Goal: Task Accomplishment & Management: Use online tool/utility

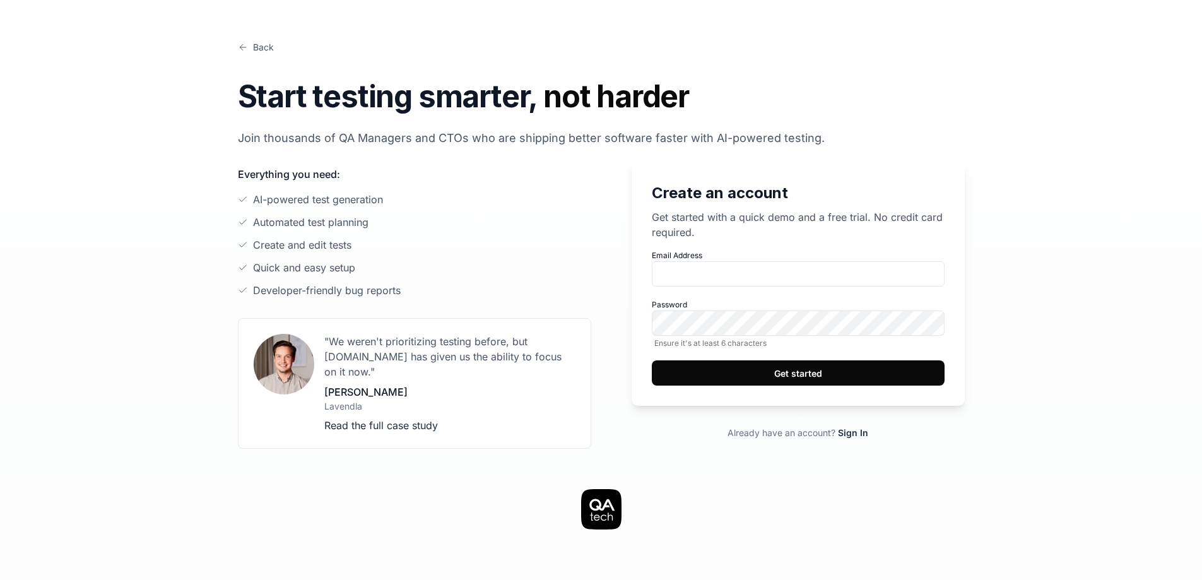
type input "[EMAIL_ADDRESS][DOMAIN_NAME]"
click at [766, 376] on button "Get started" at bounding box center [798, 372] width 293 height 25
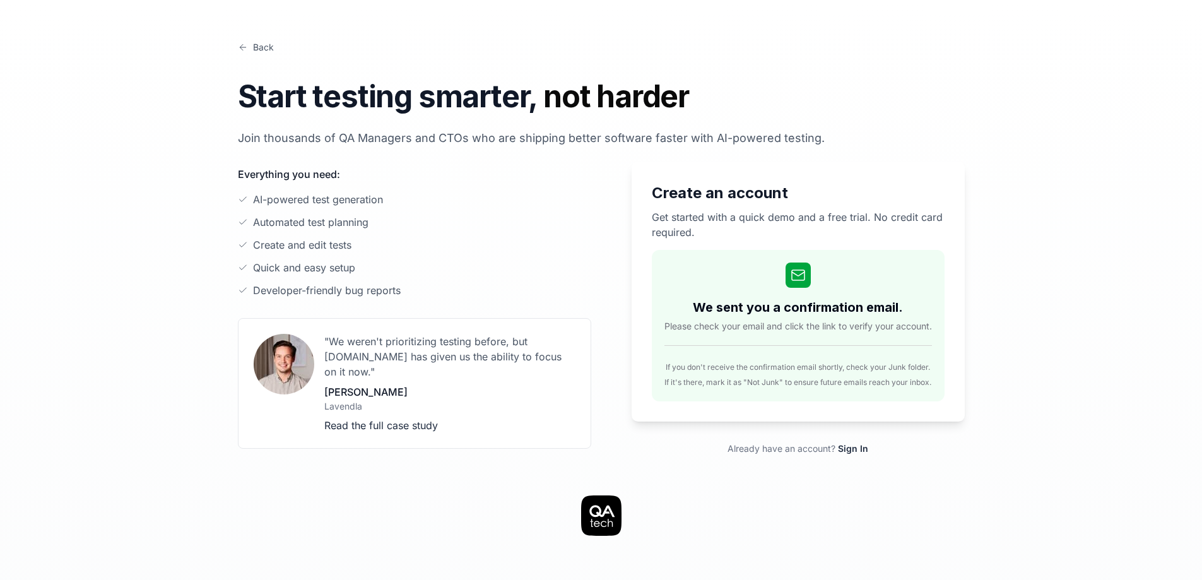
click at [244, 52] on link "Back" at bounding box center [256, 46] width 36 height 13
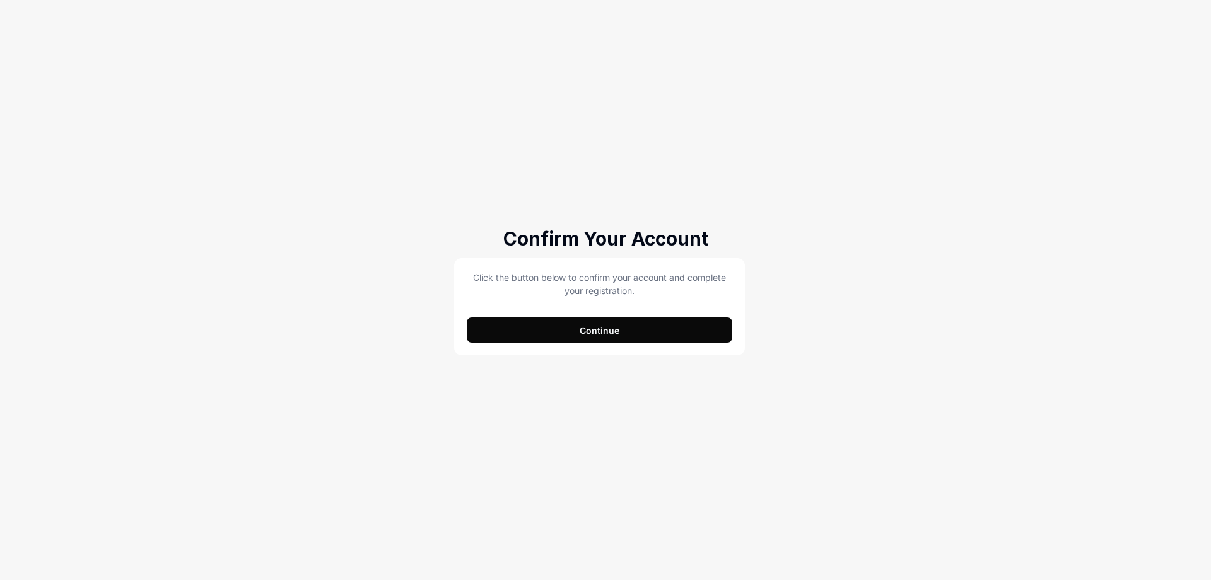
click at [602, 332] on button "Continue" at bounding box center [600, 329] width 266 height 25
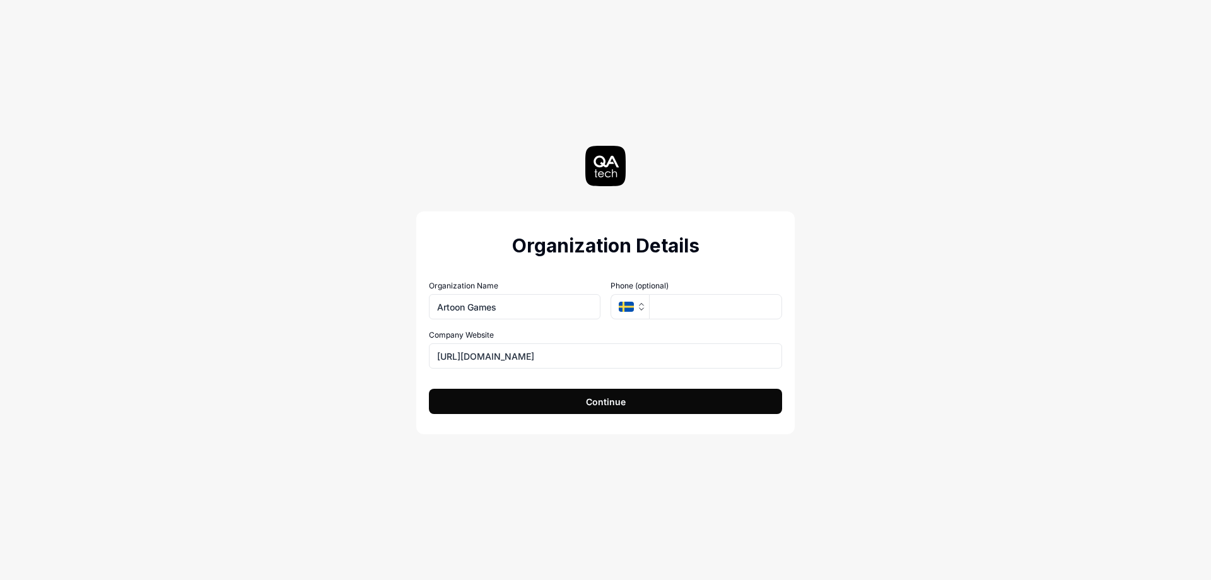
type input "Artoon Games"
click at [635, 299] on button "SE" at bounding box center [630, 306] width 38 height 25
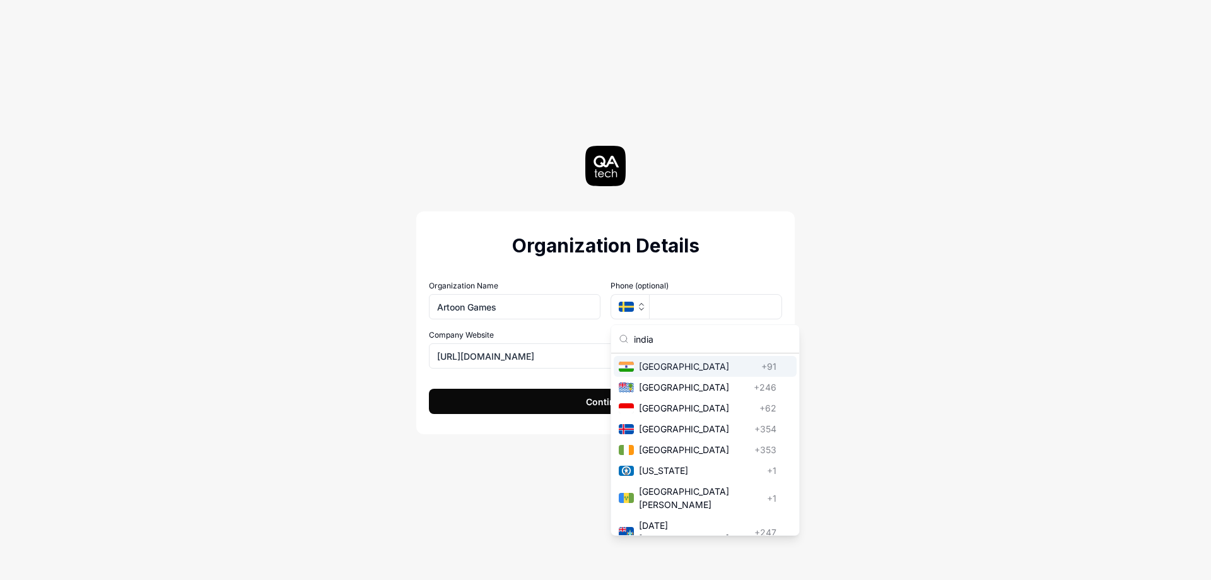
type input "india"
click at [682, 358] on div "[GEOGRAPHIC_DATA] [GEOGRAPHIC_DATA] +91" at bounding box center [705, 366] width 183 height 21
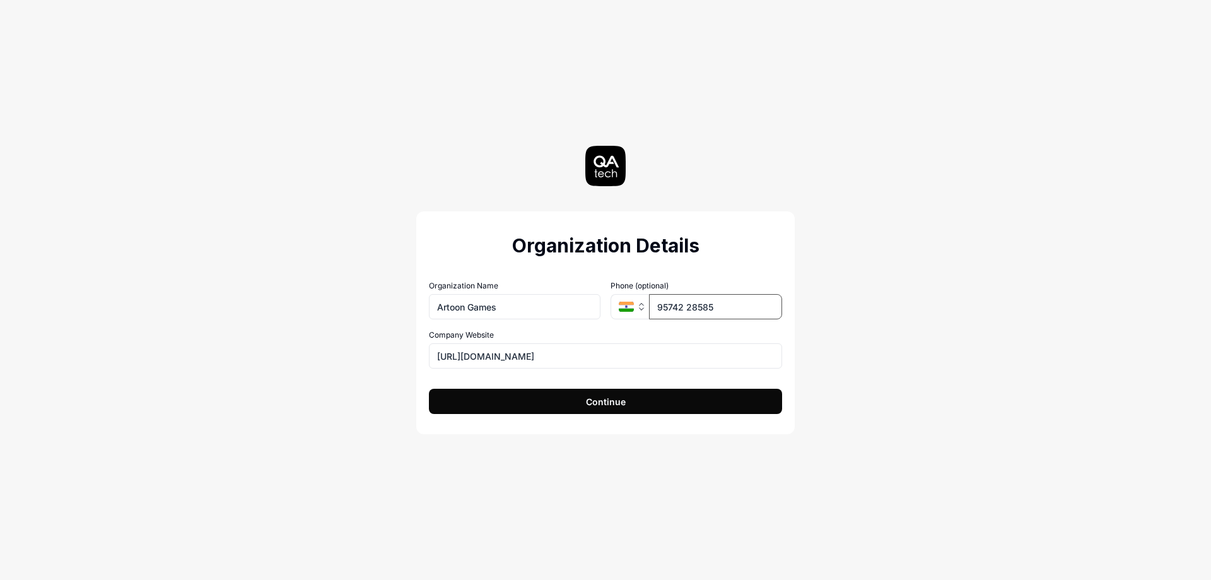
type input "95742 28585"
click at [724, 405] on button "Continue" at bounding box center [605, 401] width 353 height 25
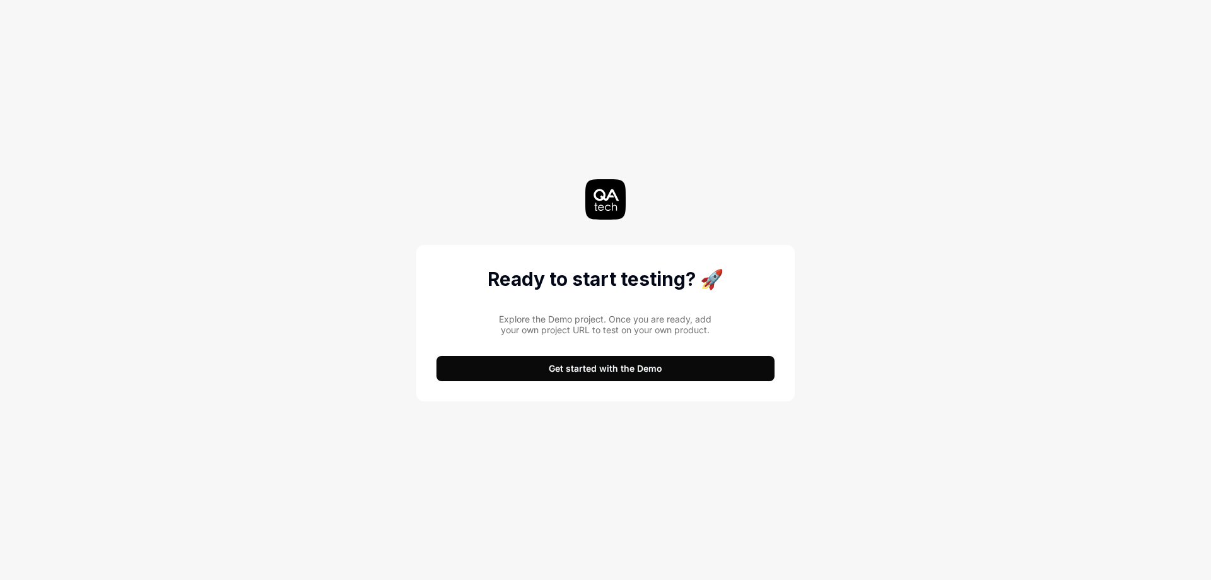
click at [641, 367] on button "Get started with the Demo" at bounding box center [606, 368] width 338 height 25
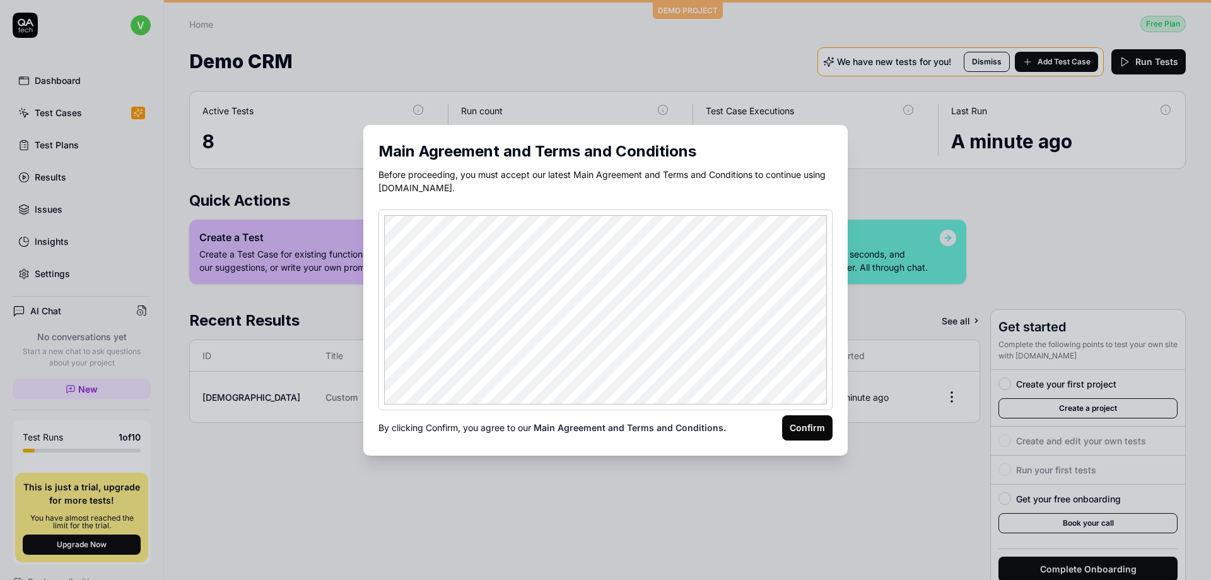
click at [801, 426] on button "Confirm" at bounding box center [807, 427] width 50 height 25
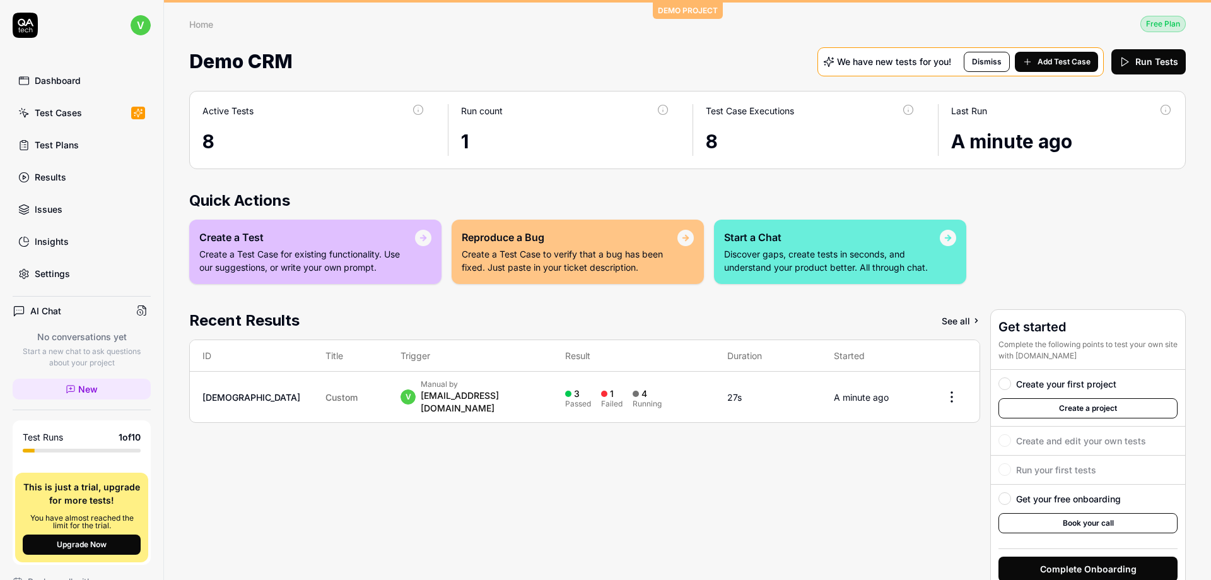
click at [221, 396] on link "yHnM" at bounding box center [251, 397] width 98 height 11
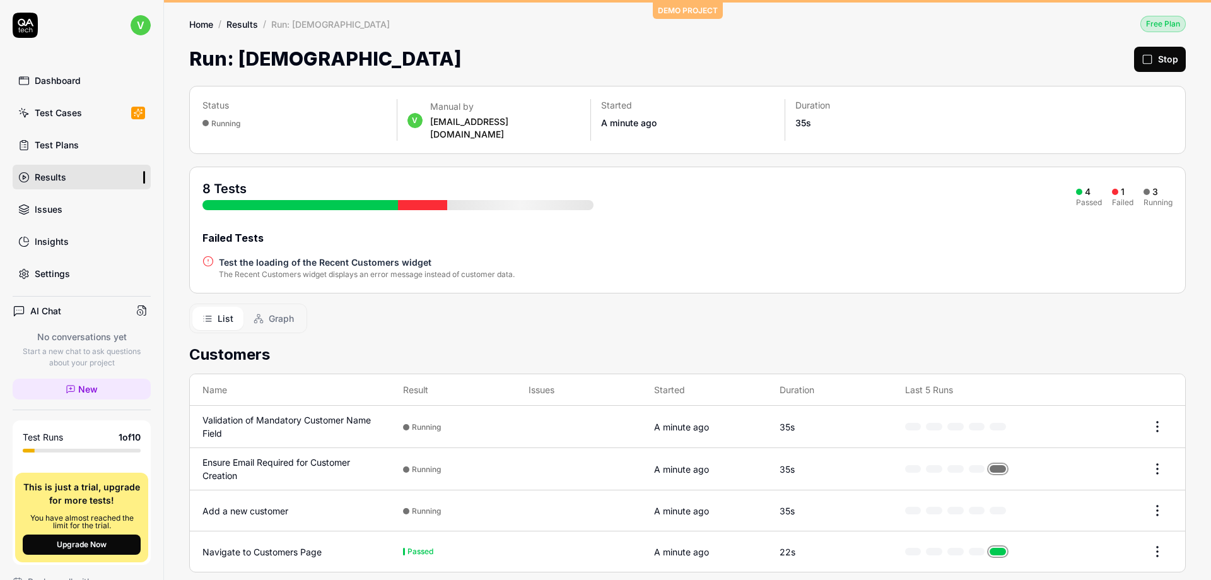
click at [76, 84] on div "Dashboard" at bounding box center [58, 80] width 46 height 13
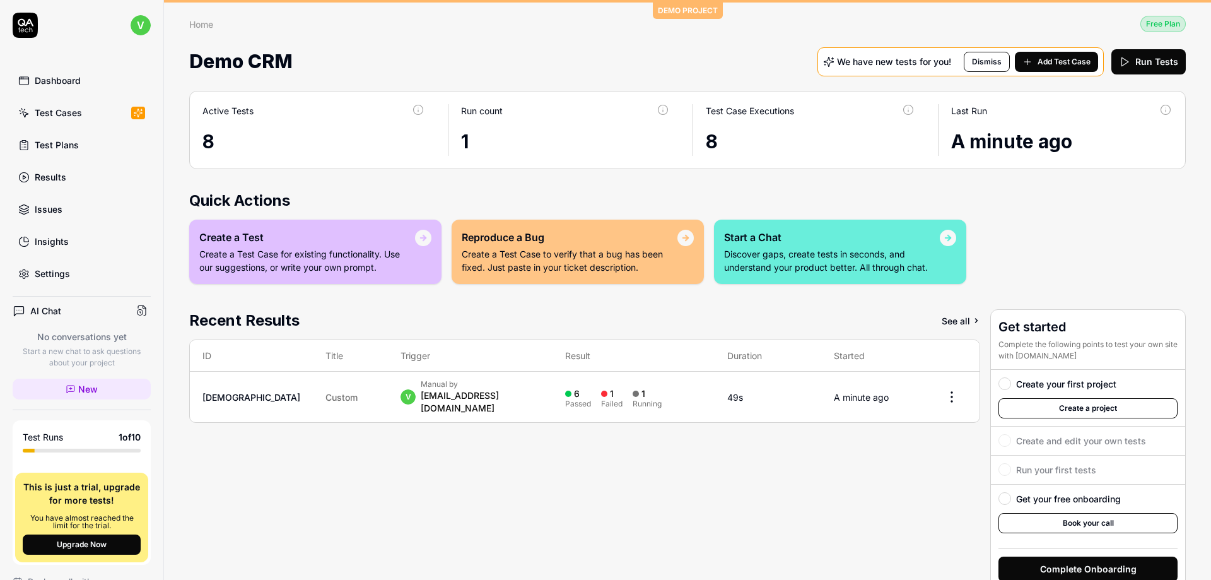
click at [942, 388] on html "v Dashboard Test Cases Test Plans Results Issues Insights Settings AI Chat No c…" at bounding box center [605, 290] width 1211 height 580
click at [915, 454] on span "Stop all tests" at bounding box center [902, 449] width 56 height 13
click at [305, 263] on p "Create a Test Case for existing functionality. Use our suggestions, or write yo…" at bounding box center [307, 260] width 216 height 26
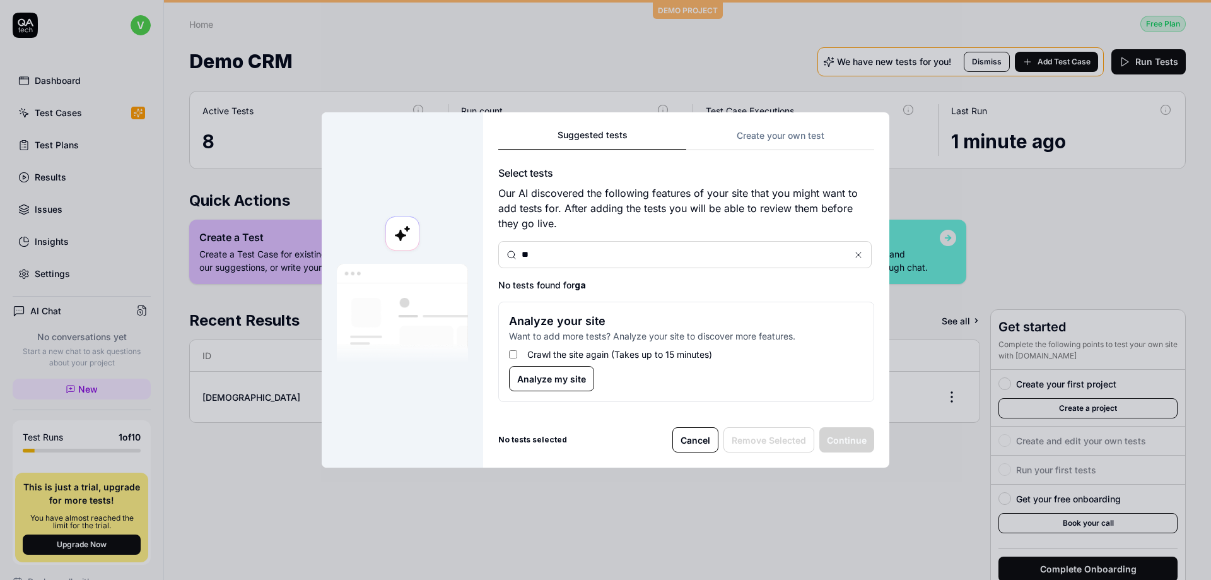
type input "*"
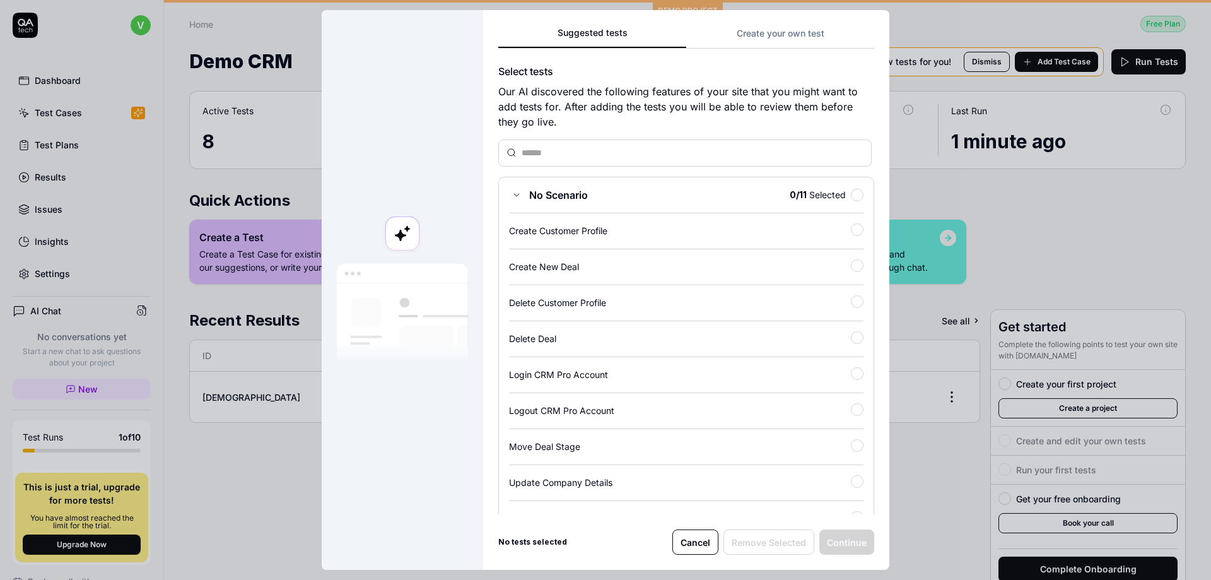
click at [749, 28] on button "Create your own test" at bounding box center [780, 37] width 188 height 23
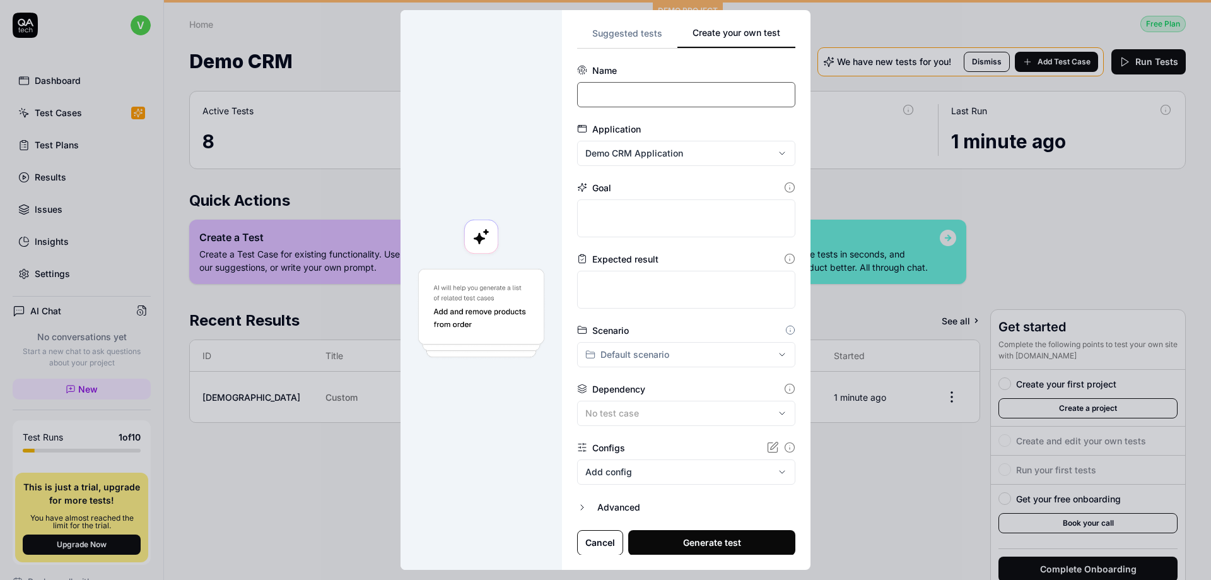
click at [641, 95] on input at bounding box center [686, 94] width 218 height 25
type input "Robbery Master"
click at [638, 155] on div "**********" at bounding box center [605, 290] width 1211 height 580
click at [635, 209] on span "Create New Application" at bounding box center [643, 211] width 101 height 13
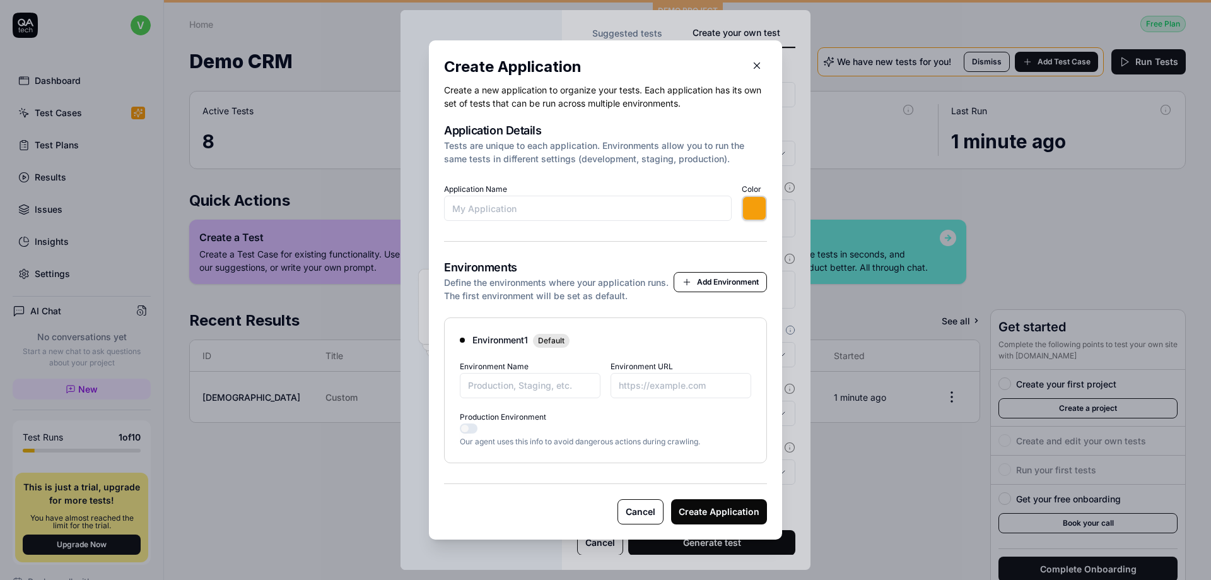
click at [674, 278] on button "Add Environment" at bounding box center [720, 282] width 93 height 20
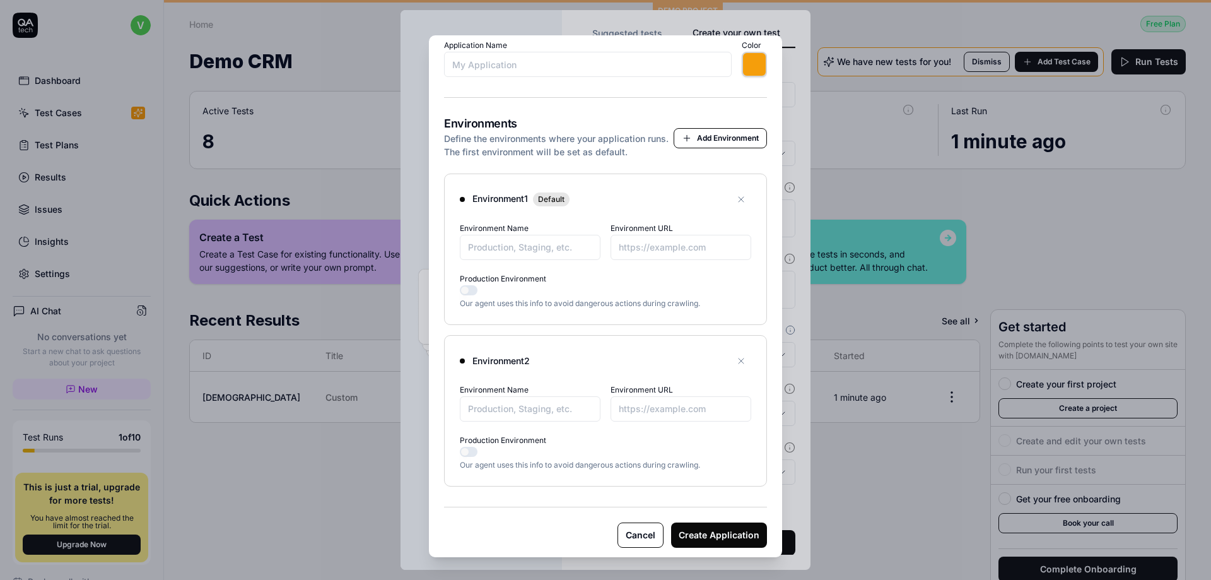
scroll to position [144, 0]
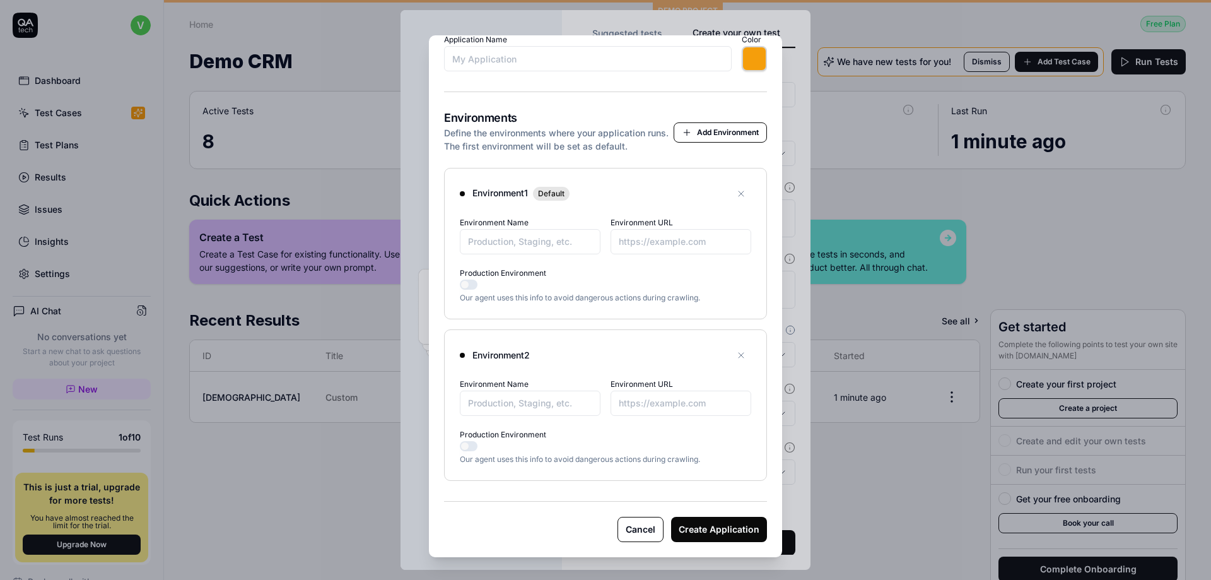
click at [736, 360] on icon "button" at bounding box center [741, 355] width 10 height 10
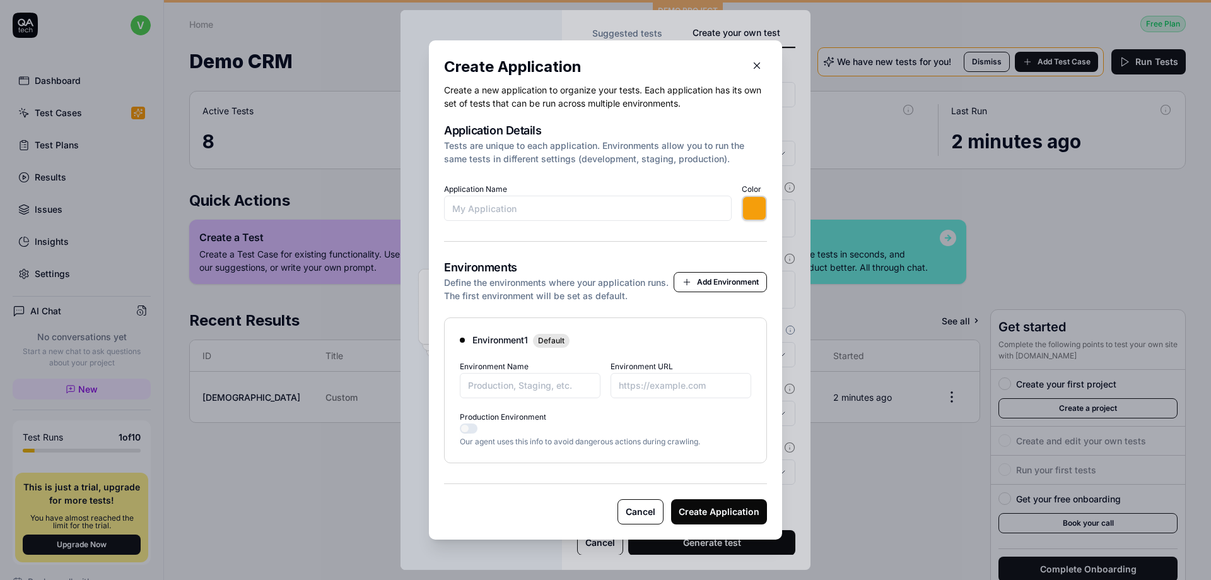
type input "*******"
click at [489, 208] on input "Application Name" at bounding box center [588, 208] width 288 height 25
type input "Robbery Master"
click at [705, 517] on button "Create Application" at bounding box center [719, 511] width 96 height 25
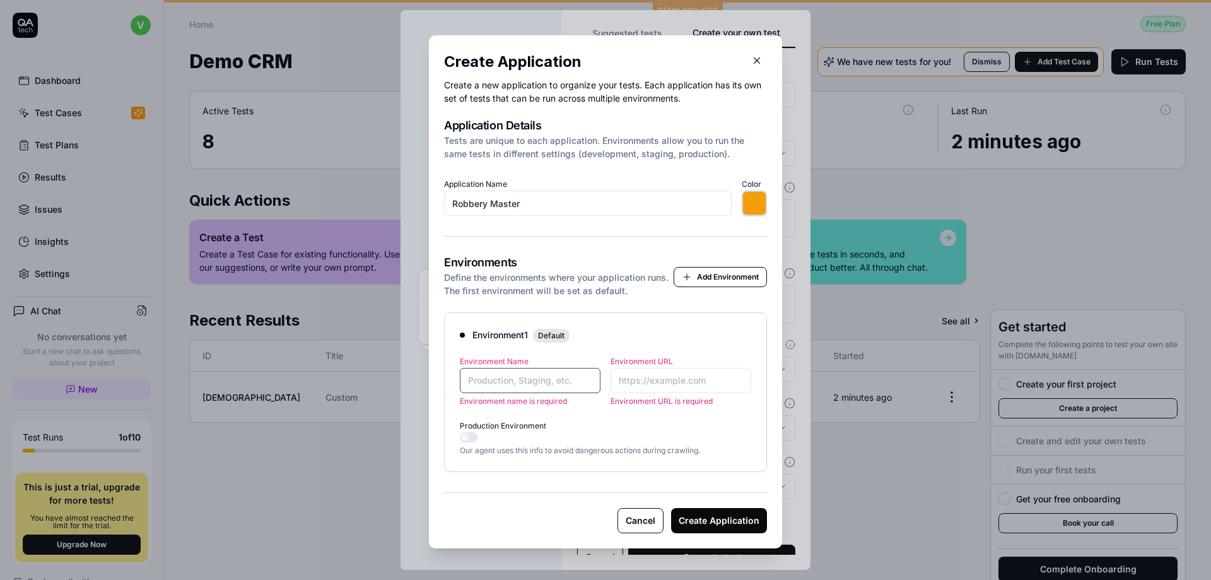
click at [548, 382] on input "Environment Name" at bounding box center [530, 380] width 141 height 25
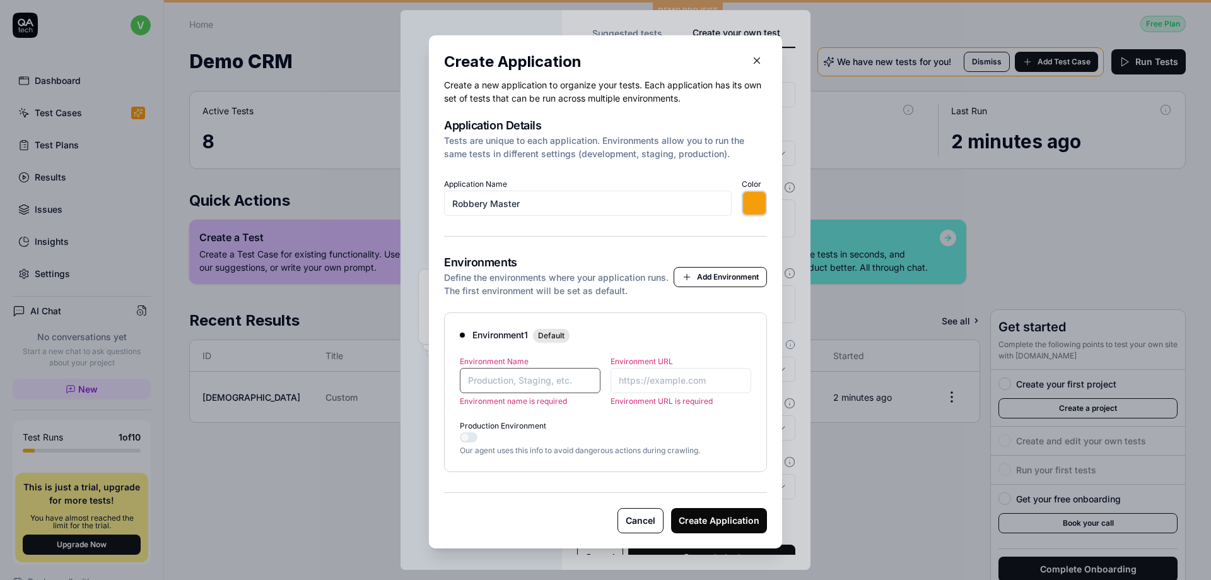
click at [548, 382] on input "Environment Name" at bounding box center [530, 380] width 141 height 25
type input "*******"
type input "t"
type input "*******"
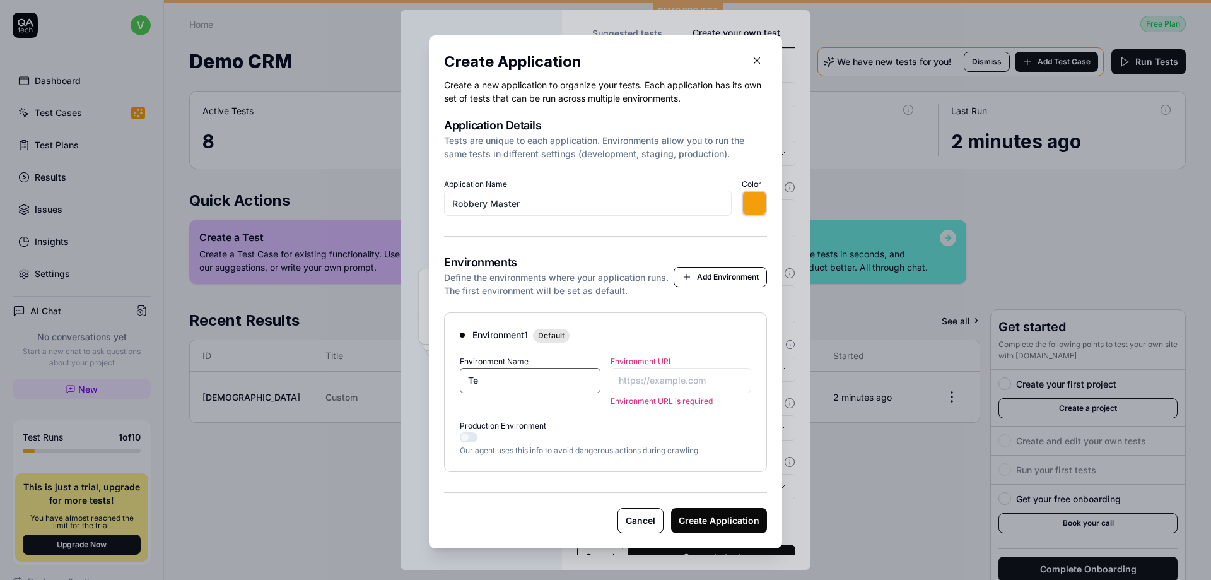
type input "Tes"
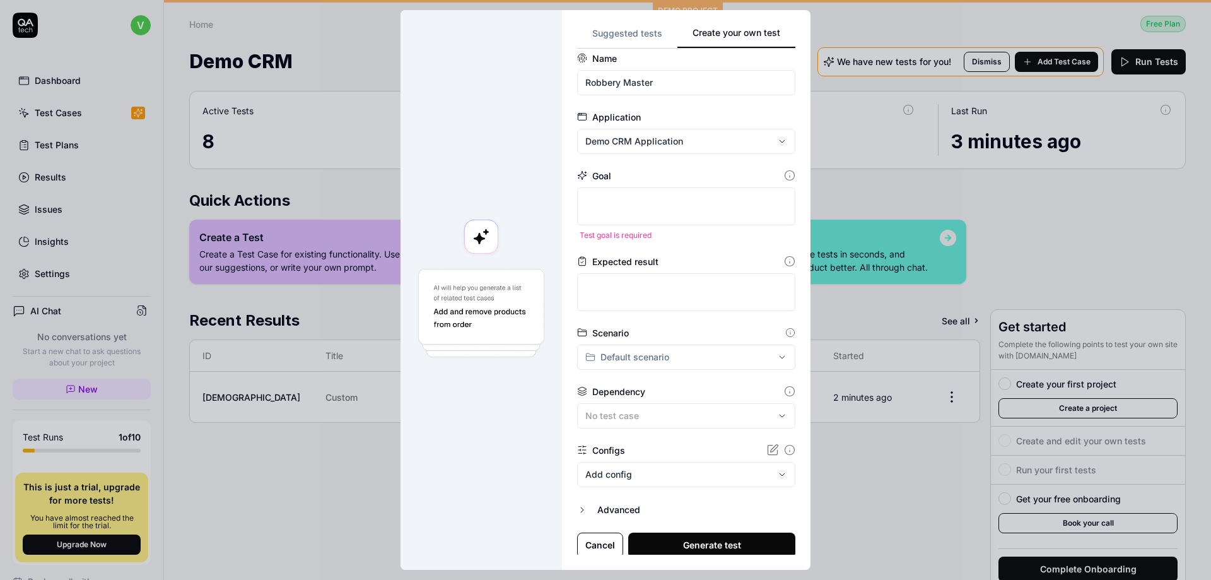
scroll to position [15, 0]
drag, startPoint x: 582, startPoint y: 545, endPoint x: 502, endPoint y: 481, distance: 102.8
click at [582, 544] on button "Cancel" at bounding box center [600, 541] width 46 height 25
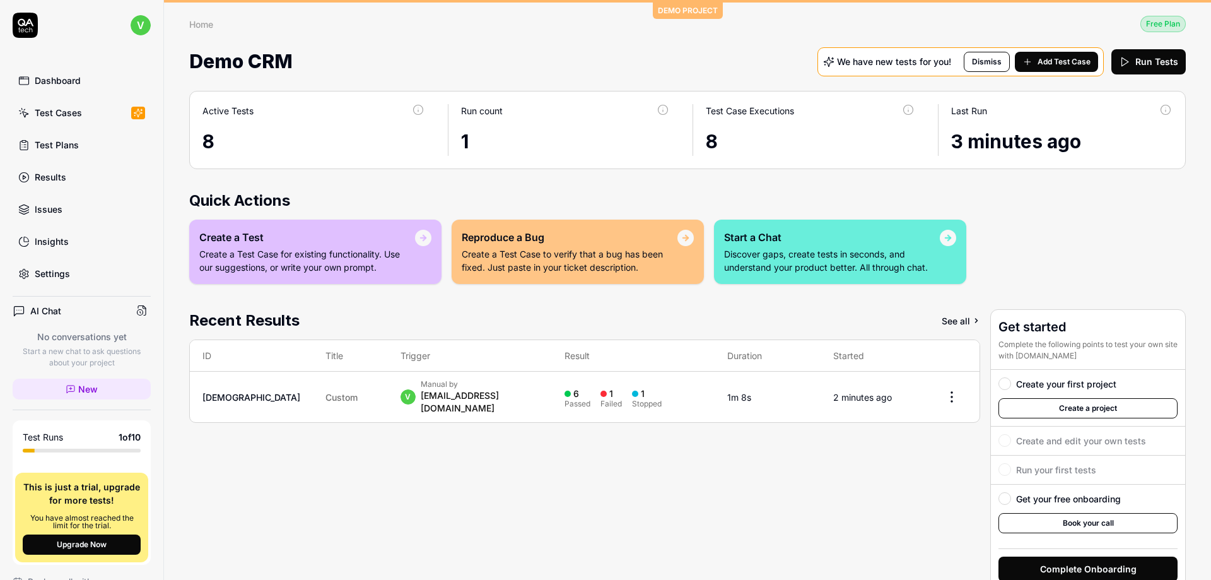
click at [53, 88] on link "Dashboard" at bounding box center [82, 80] width 138 height 25
click at [54, 77] on div "Dashboard" at bounding box center [58, 80] width 46 height 13
click at [49, 110] on div "Test Cases" at bounding box center [58, 112] width 47 height 13
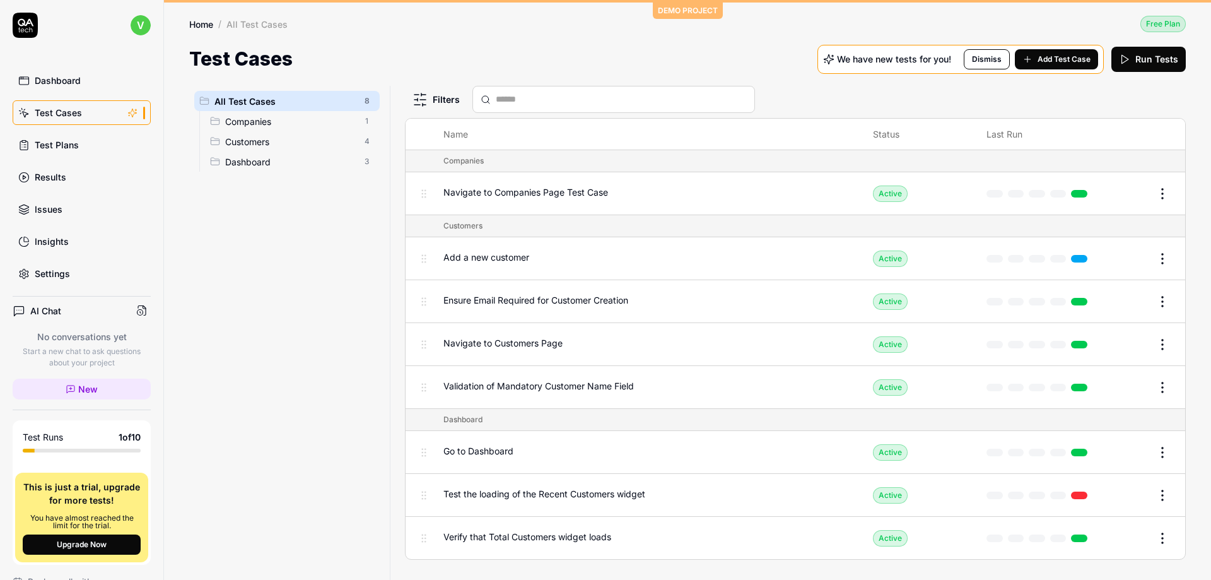
click at [120, 28] on div "v" at bounding box center [82, 25] width 138 height 25
click at [133, 30] on html "v Dashboard Test Cases Test Plans Results Issues Insights Settings AI Chat No c…" at bounding box center [605, 290] width 1211 height 580
click at [61, 81] on span "Profile" at bounding box center [50, 83] width 27 height 13
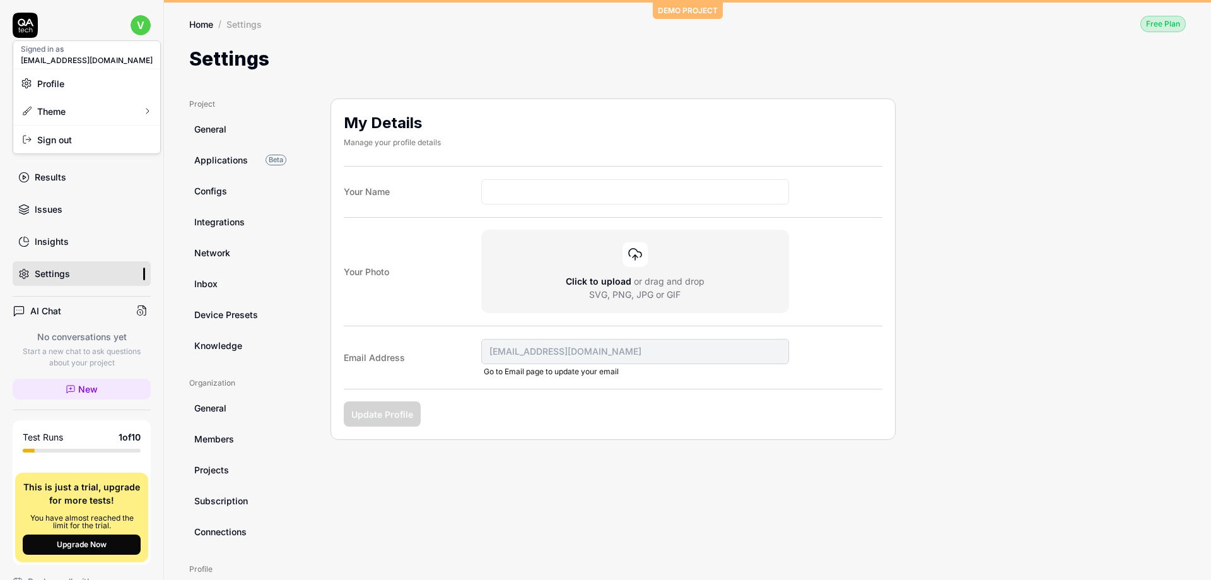
click at [246, 316] on html "v Dashboard Test Cases Test Plans Results Issues Insights Settings AI Chat No c…" at bounding box center [605, 290] width 1211 height 580
click at [246, 314] on span "Device Presets" at bounding box center [226, 314] width 64 height 13
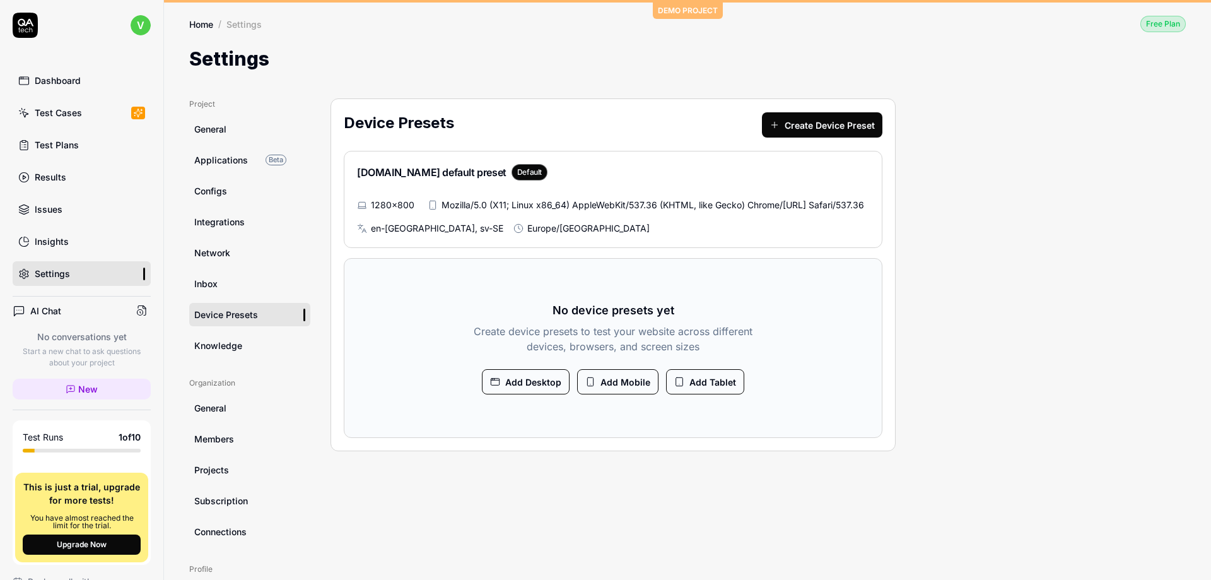
click at [602, 394] on button "Add Mobile" at bounding box center [617, 381] width 81 height 25
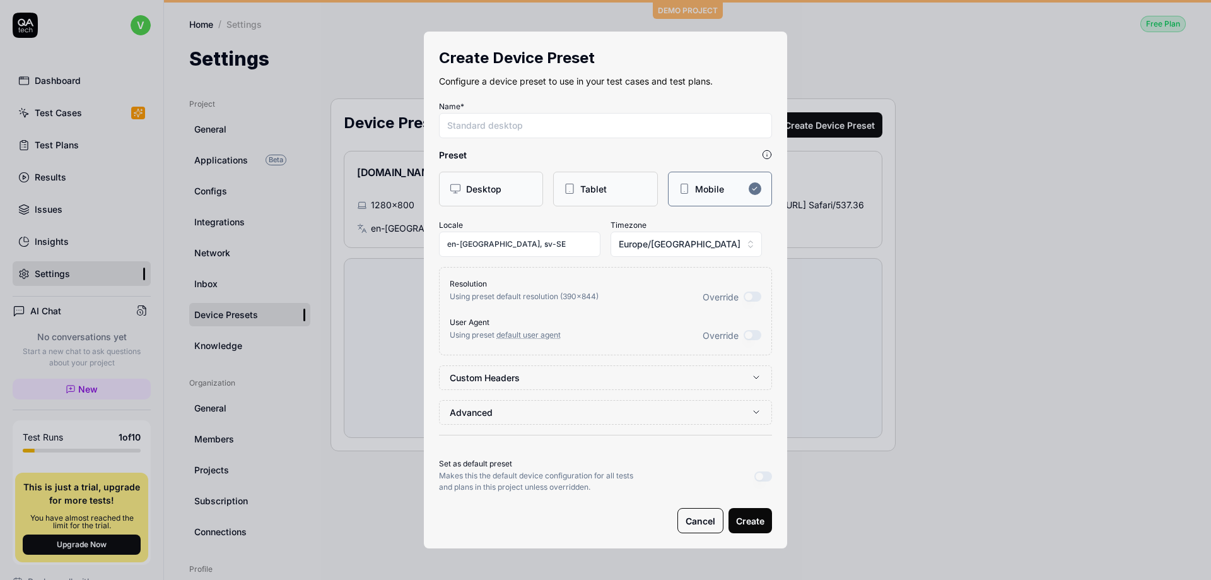
click at [705, 519] on button "Cancel" at bounding box center [701, 520] width 46 height 25
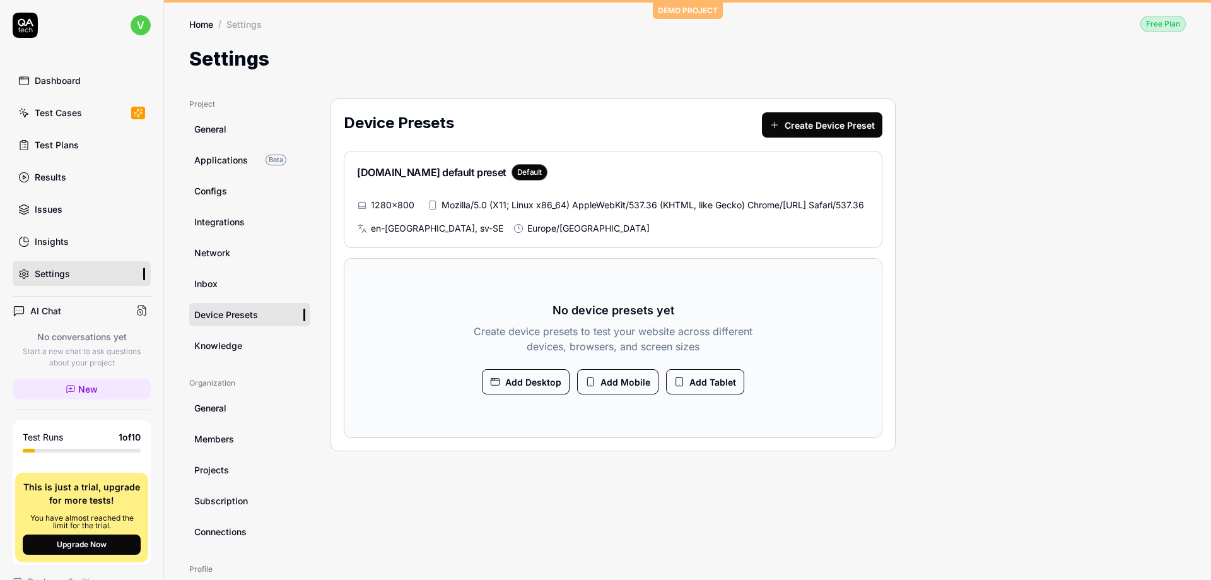
click at [389, 495] on div "Device Presets Create Device Preset QA.tech default preset Default 1280×800 Moz…" at bounding box center [613, 398] width 565 height 600
click at [65, 78] on div "Dashboard" at bounding box center [58, 80] width 46 height 13
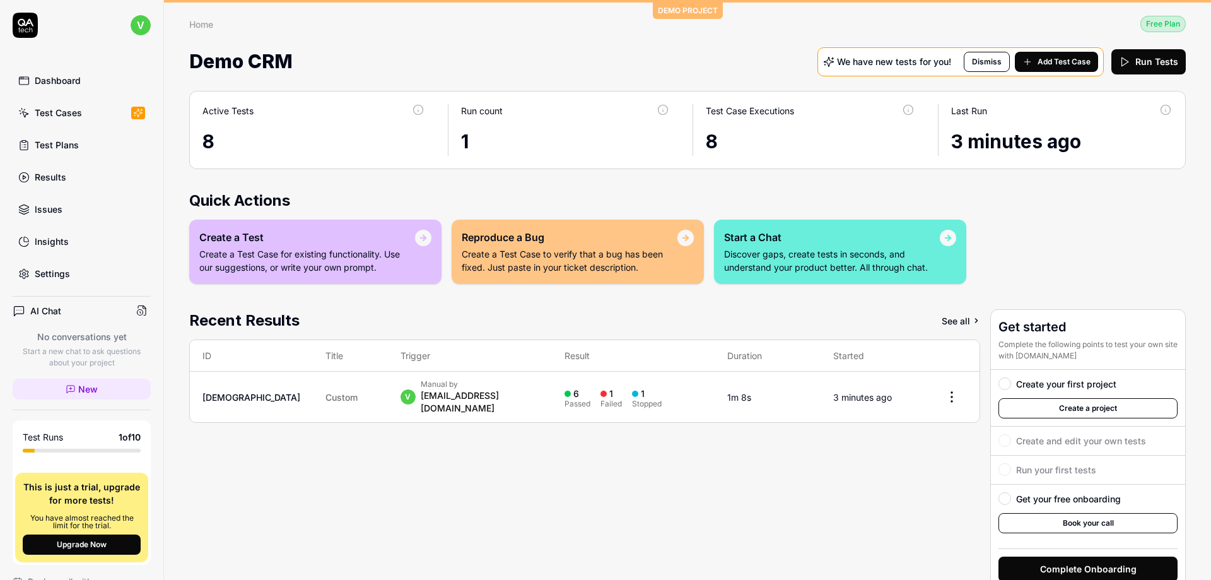
click at [242, 110] on div "Active Tests" at bounding box center [227, 110] width 51 height 13
click at [411, 404] on td "v Manual by vikas.borse@artoongames.com" at bounding box center [470, 397] width 164 height 50
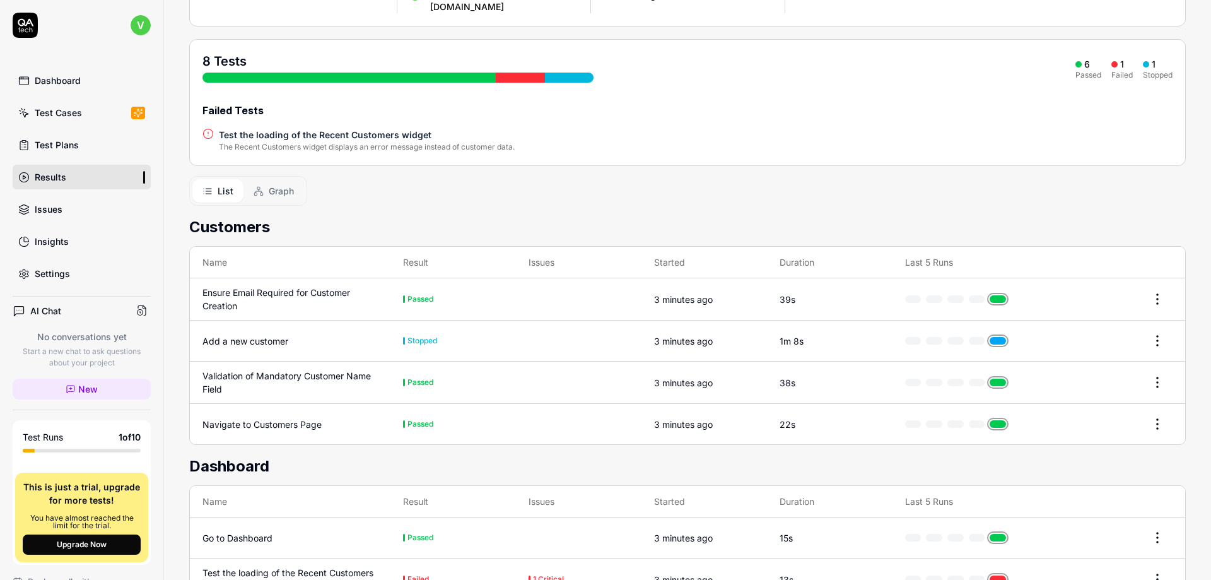
scroll to position [317, 0]
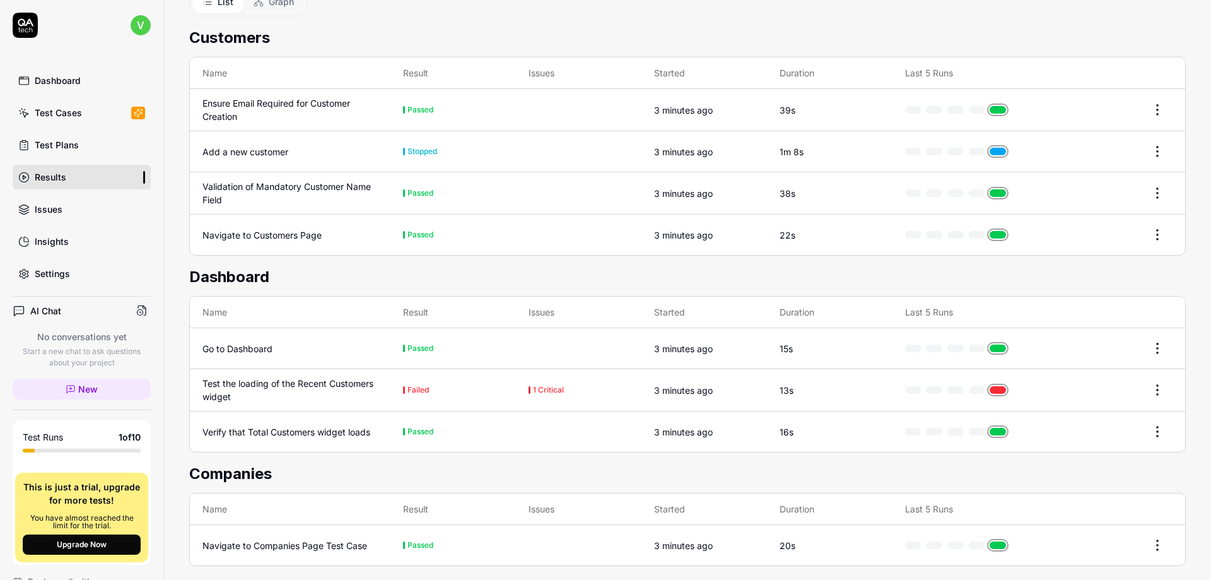
click at [282, 377] on div "Test the loading of the Recent Customers widget" at bounding box center [289, 390] width 175 height 26
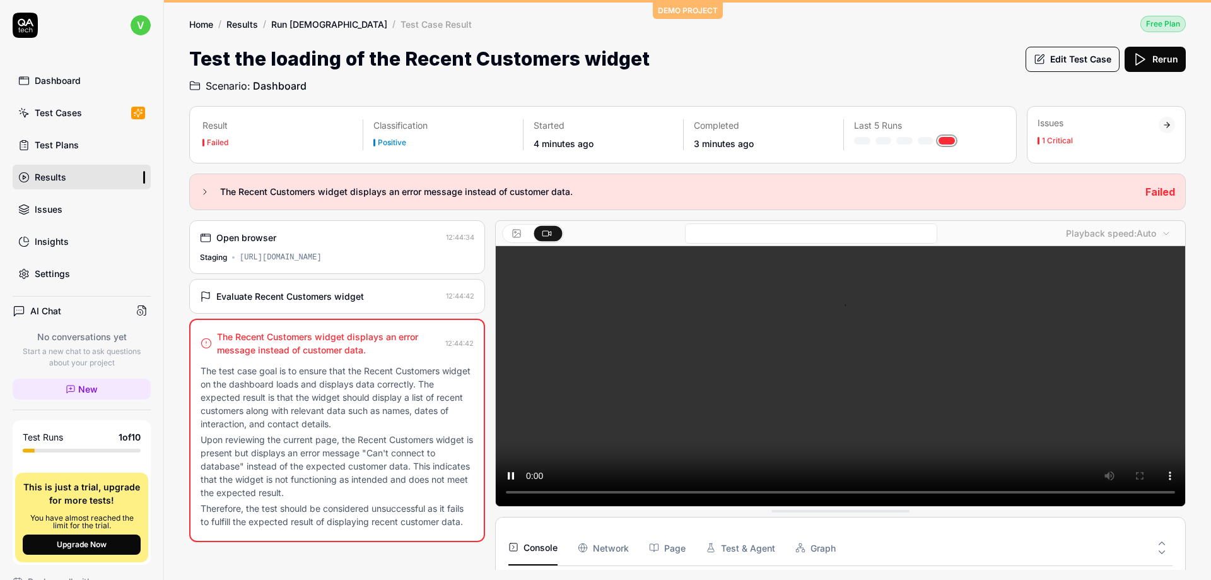
scroll to position [165, 0]
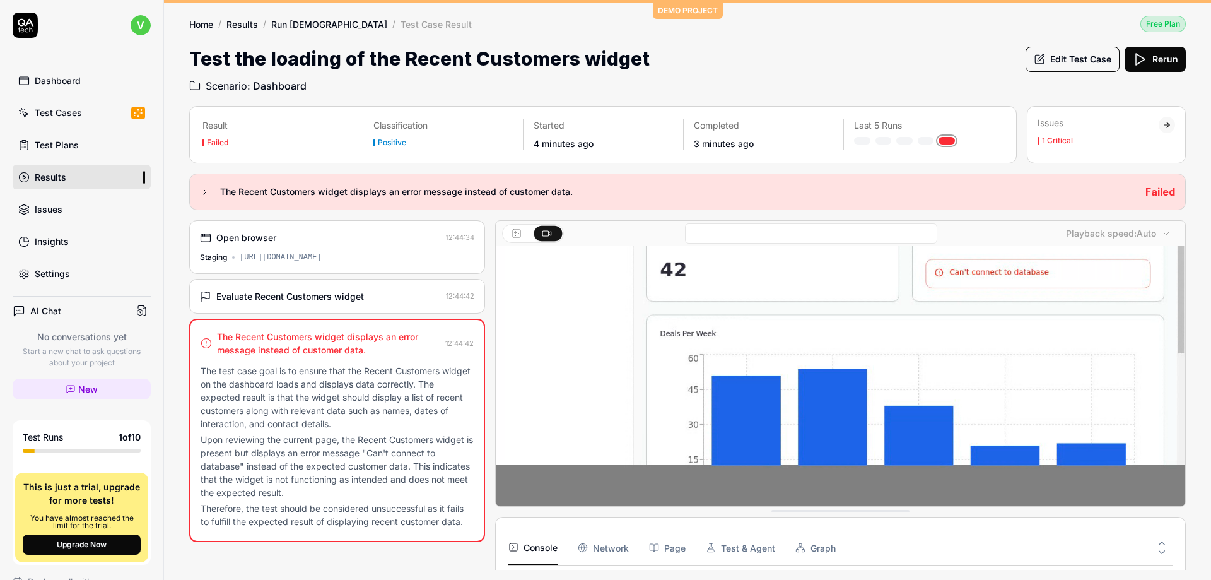
click at [243, 26] on link "Results" at bounding box center [242, 24] width 32 height 13
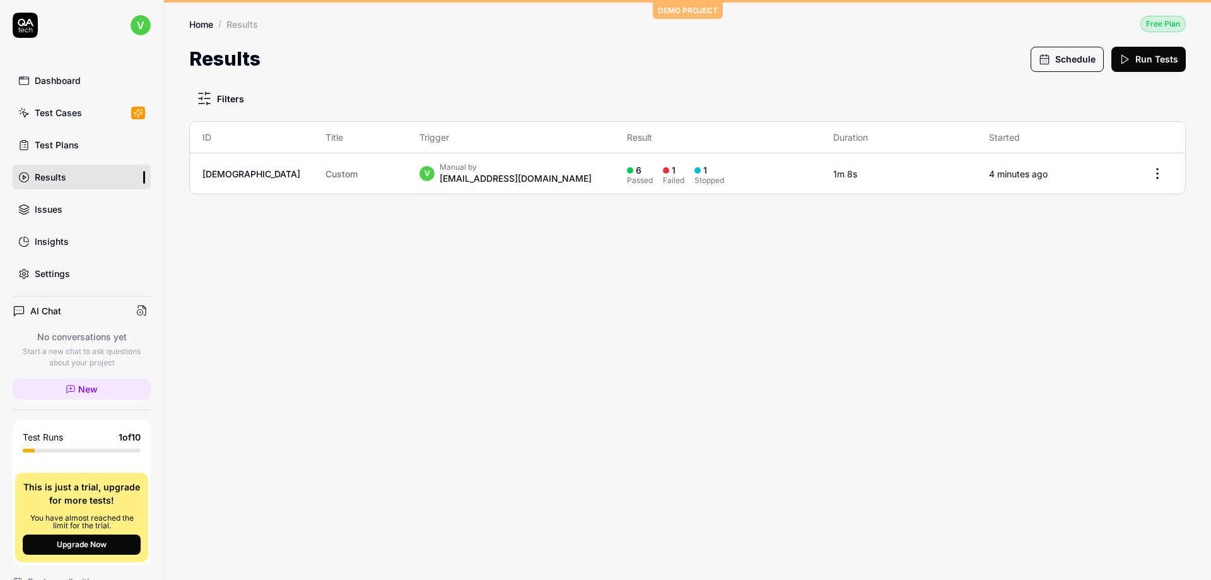
click at [1163, 173] on html "v Dashboard Test Cases Test Plans Results Issues Insights Settings AI Chat No c…" at bounding box center [605, 290] width 1211 height 580
click at [821, 316] on html "v Dashboard Test Cases Test Plans Results Issues Insights Settings AI Chat No c…" at bounding box center [605, 290] width 1211 height 580
drag, startPoint x: 1149, startPoint y: 58, endPoint x: 1147, endPoint y: 64, distance: 6.4
click at [1149, 64] on button "Run Tests" at bounding box center [1149, 59] width 74 height 25
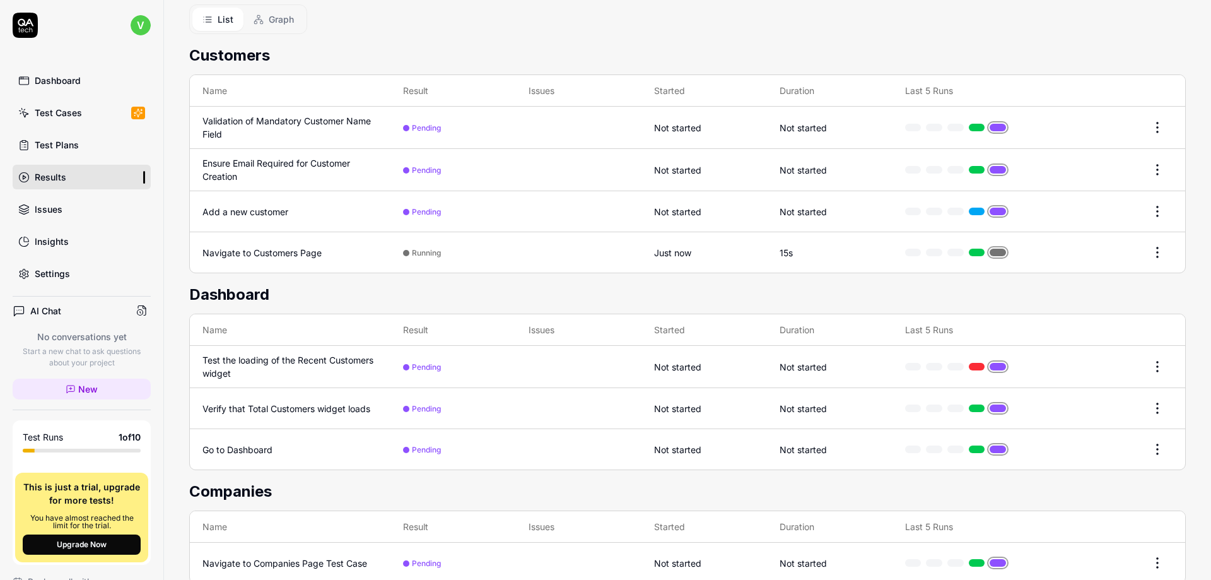
scroll to position [247, 0]
